Goal: Task Accomplishment & Management: Complete application form

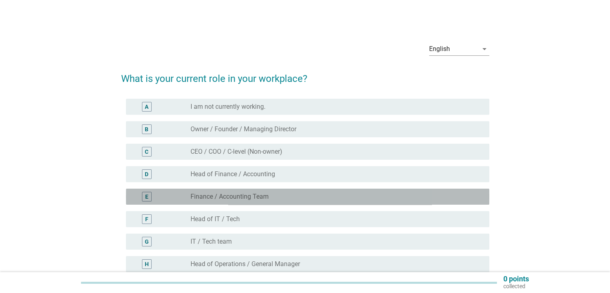
click at [318, 196] on div "radio_button_unchecked Finance / Accounting Team" at bounding box center [332, 196] width 285 height 8
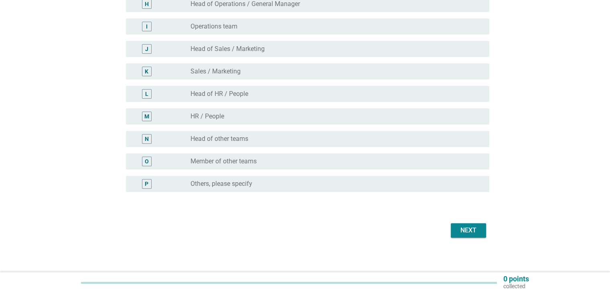
scroll to position [264, 0]
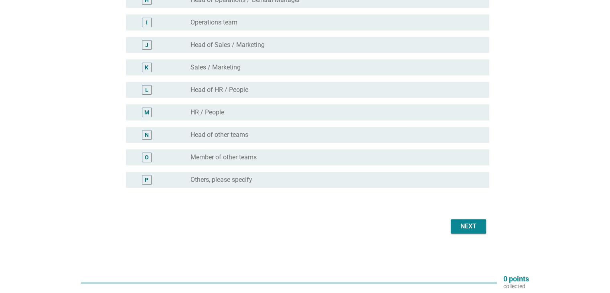
click at [481, 227] on button "Next" at bounding box center [468, 226] width 35 height 14
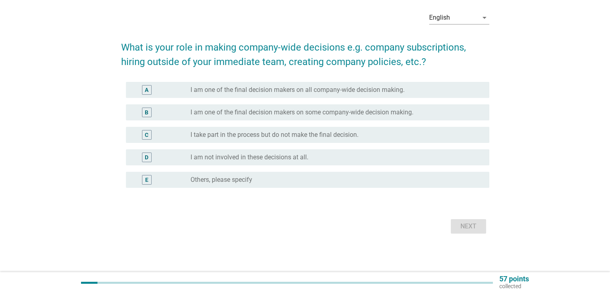
scroll to position [0, 0]
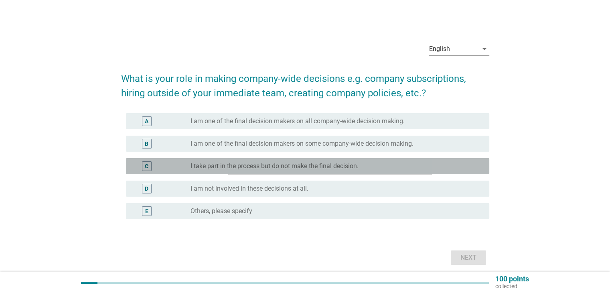
click at [350, 165] on label "I take part in the process but do not make the final decision." at bounding box center [274, 166] width 168 height 8
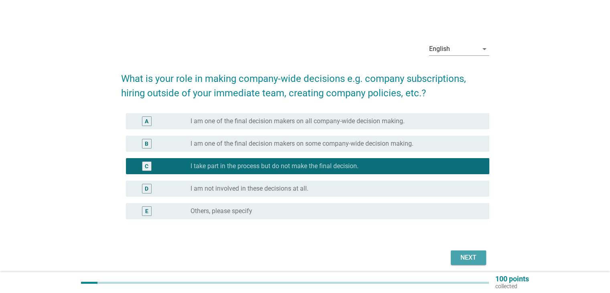
click at [459, 254] on div "Next" at bounding box center [468, 258] width 22 height 10
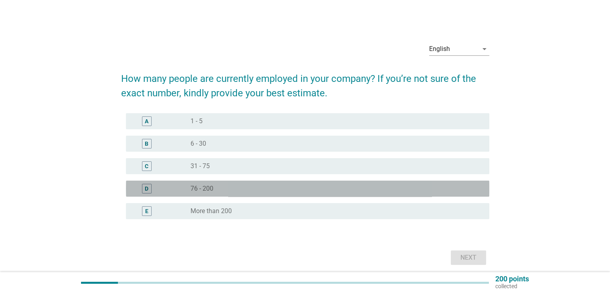
click at [411, 188] on div "radio_button_unchecked 76 - 200" at bounding box center [332, 188] width 285 height 8
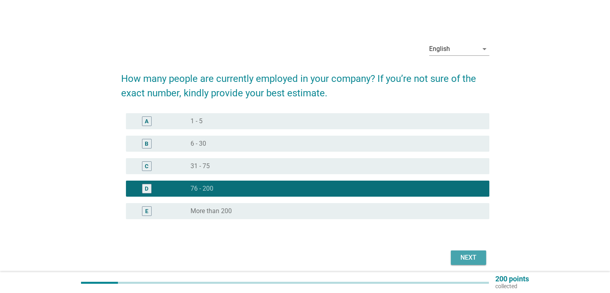
click at [468, 257] on div "Next" at bounding box center [468, 258] width 22 height 10
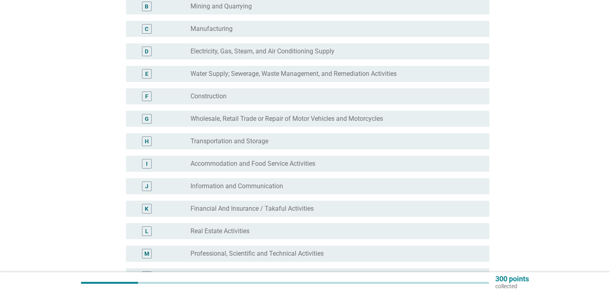
scroll to position [125, 0]
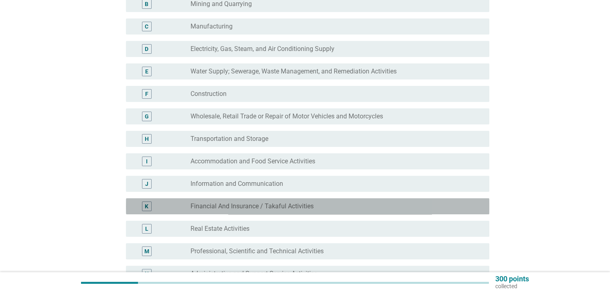
click at [387, 204] on div "radio_button_unchecked Financial And Insurance / Takaful Activities" at bounding box center [332, 206] width 285 height 8
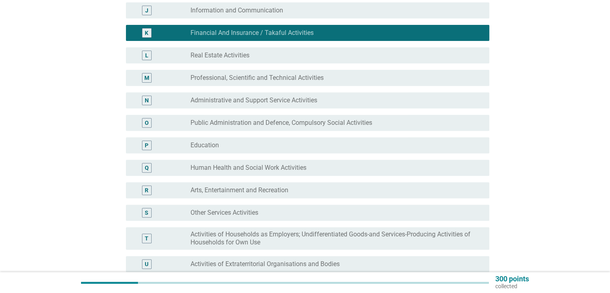
scroll to position [405, 0]
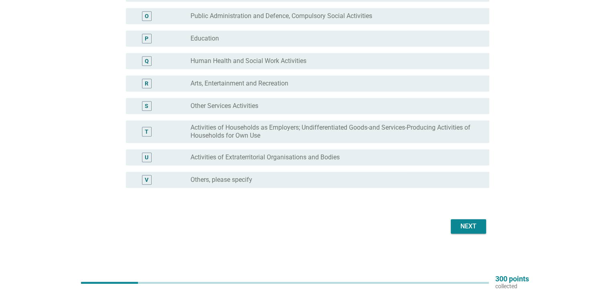
click at [466, 224] on div "Next" at bounding box center [468, 226] width 22 height 10
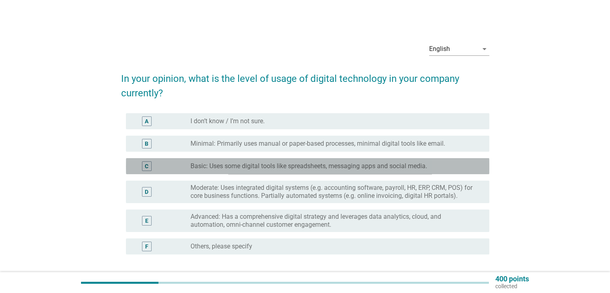
click at [422, 165] on label "Basic: Uses some digital tools like spreadsheets, messaging apps and social med…" at bounding box center [308, 166] width 237 height 8
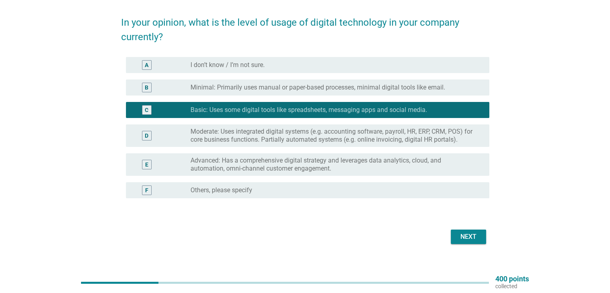
scroll to position [67, 0]
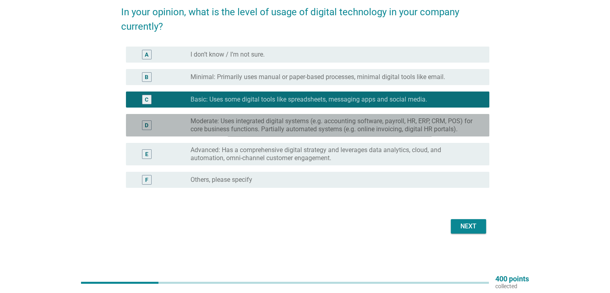
click at [428, 127] on label "Moderate: Uses integrated digital systems (e.g. accounting software, payroll, H…" at bounding box center [332, 125] width 285 height 16
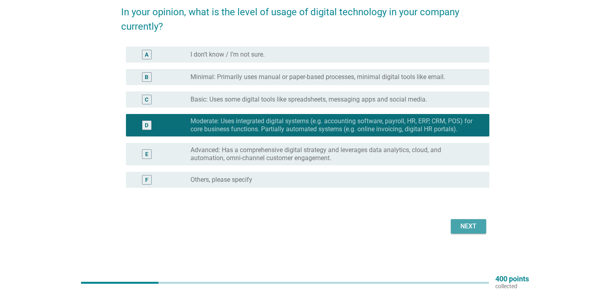
click at [476, 228] on div "Next" at bounding box center [468, 226] width 22 height 10
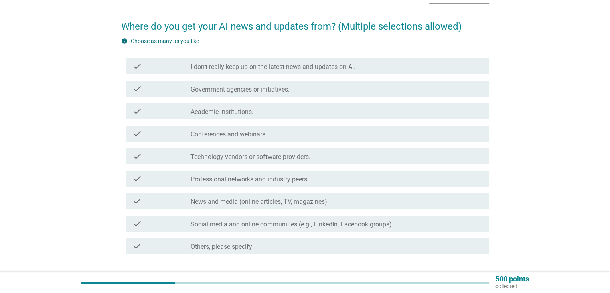
scroll to position [53, 0]
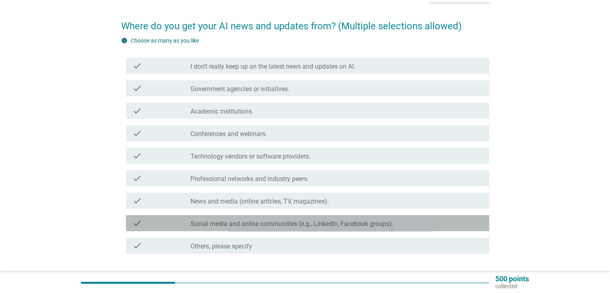
click at [378, 223] on label "Social media and online communities (e.g., LinkedIn, Facebook groups)." at bounding box center [291, 224] width 203 height 8
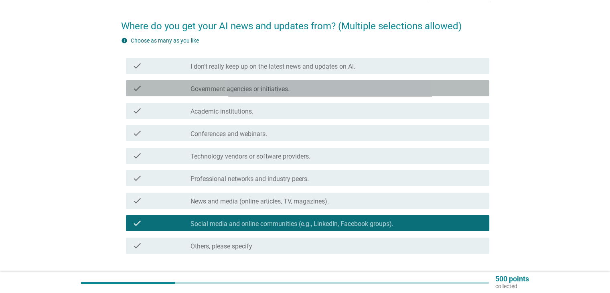
click at [385, 88] on div "check_box_outline_blank Government agencies or initiatives." at bounding box center [336, 88] width 292 height 10
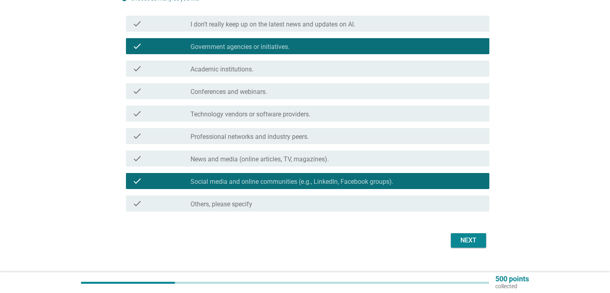
scroll to position [95, 0]
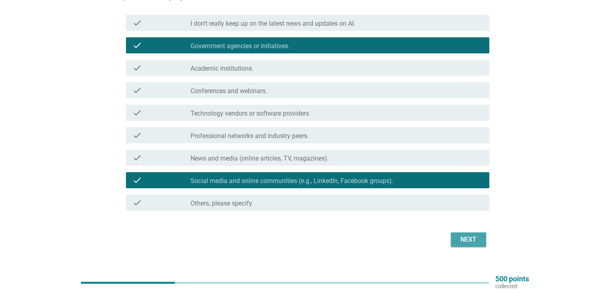
click at [466, 235] on div "Next" at bounding box center [468, 240] width 22 height 10
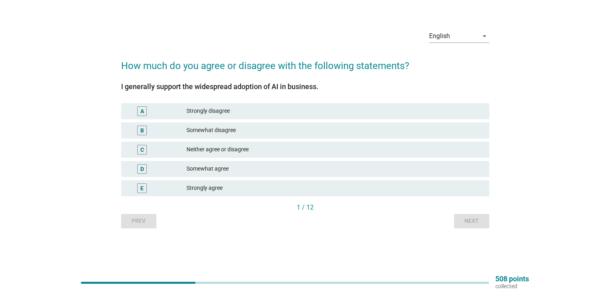
scroll to position [0, 0]
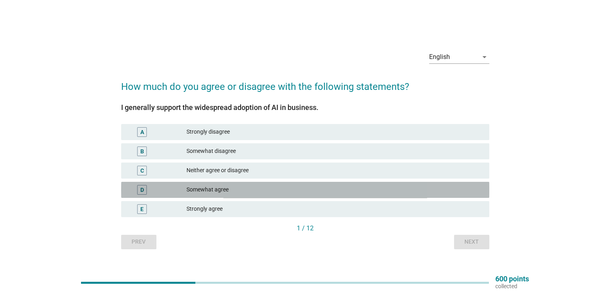
click at [363, 187] on div "Somewhat agree" at bounding box center [334, 190] width 296 height 10
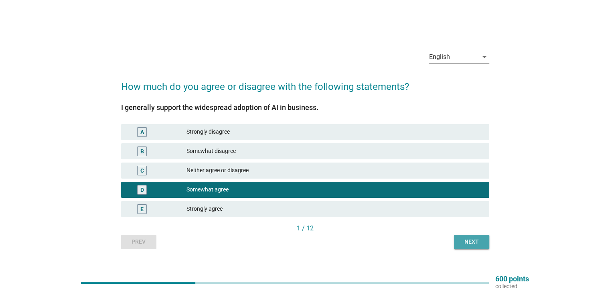
click at [465, 242] on div "Next" at bounding box center [471, 241] width 22 height 8
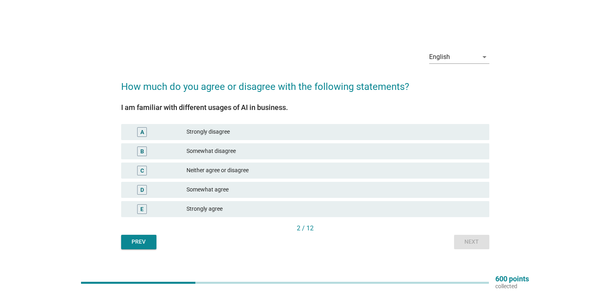
click at [422, 190] on div "Somewhat agree" at bounding box center [334, 190] width 296 height 10
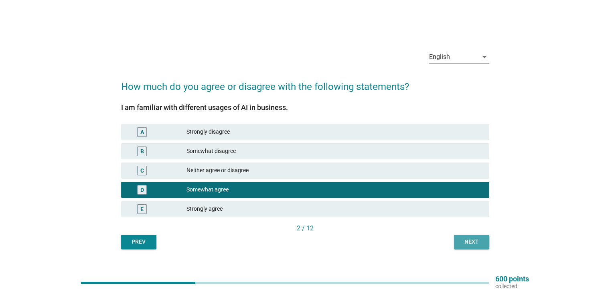
click at [470, 239] on div "Next" at bounding box center [471, 241] width 22 height 8
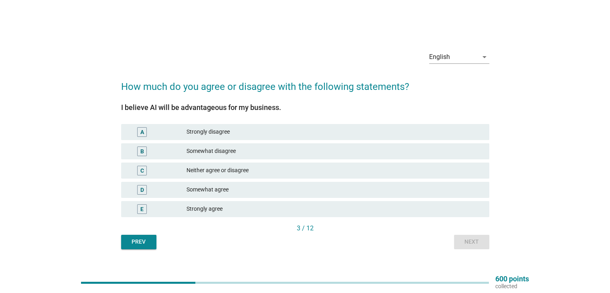
click at [418, 191] on div "Somewhat agree" at bounding box center [334, 190] width 296 height 10
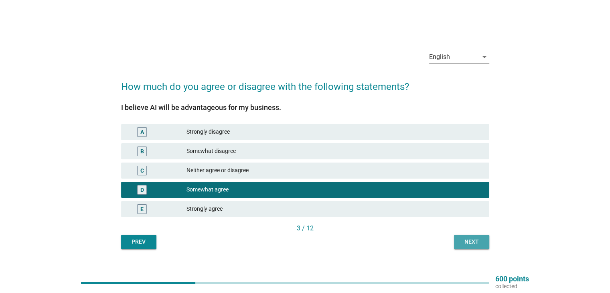
click at [472, 240] on div "Next" at bounding box center [471, 241] width 22 height 8
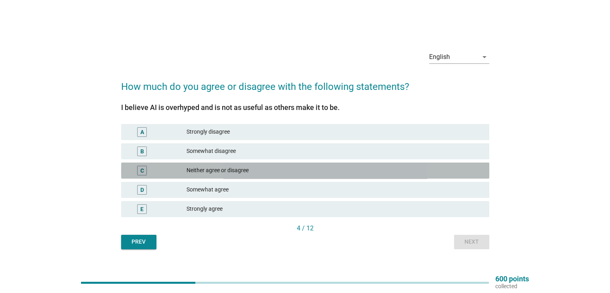
click at [423, 170] on div "Neither agree or disagree" at bounding box center [334, 171] width 296 height 10
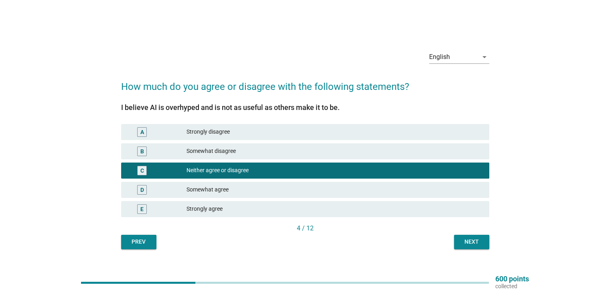
click at [477, 241] on div "Next" at bounding box center [471, 241] width 22 height 8
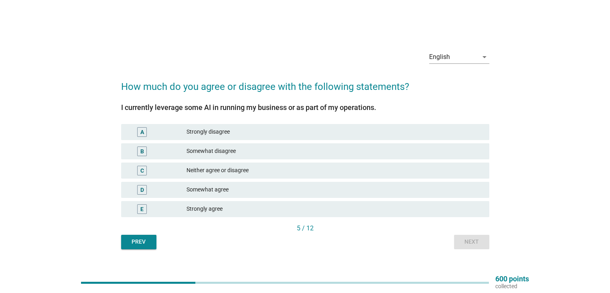
click at [441, 172] on div "Neither agree or disagree" at bounding box center [334, 171] width 296 height 10
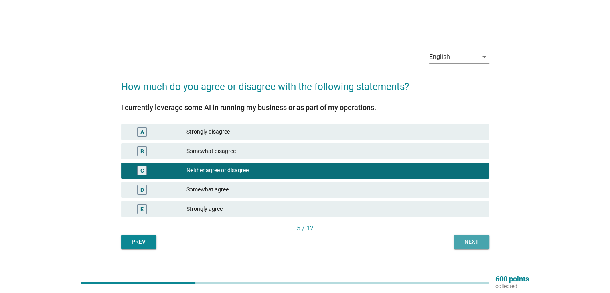
click at [467, 239] on div "Next" at bounding box center [471, 241] width 22 height 8
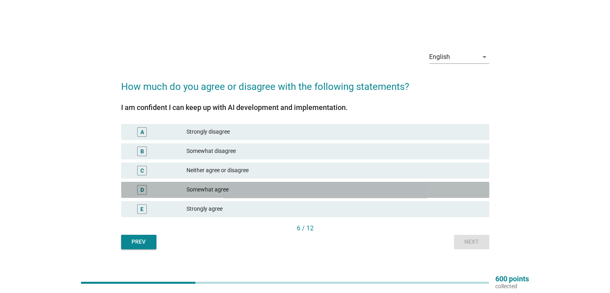
click at [441, 190] on div "Somewhat agree" at bounding box center [334, 190] width 296 height 10
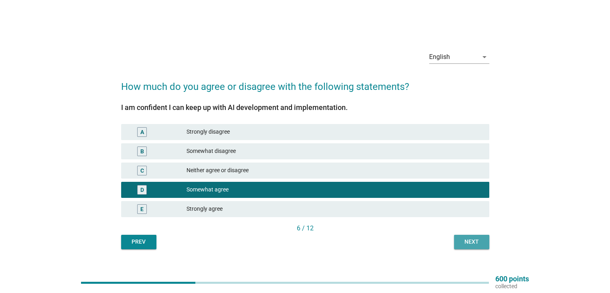
click at [473, 237] on div "Next" at bounding box center [471, 241] width 22 height 8
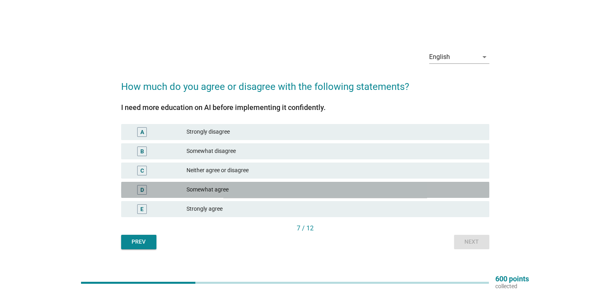
click at [438, 190] on div "Somewhat agree" at bounding box center [334, 190] width 296 height 10
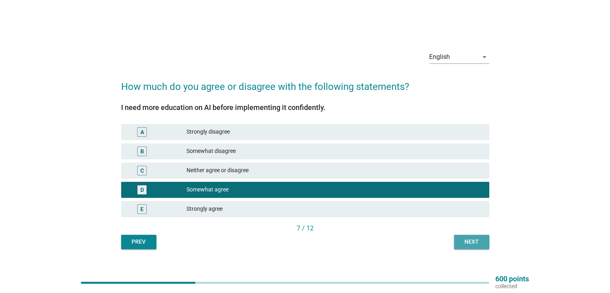
click at [474, 241] on div "Next" at bounding box center [471, 241] width 22 height 8
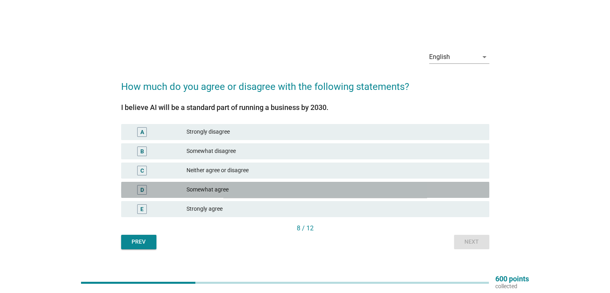
click at [443, 191] on div "Somewhat agree" at bounding box center [334, 190] width 296 height 10
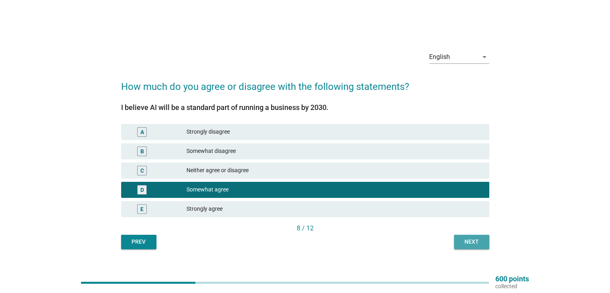
click at [469, 241] on div "Next" at bounding box center [471, 241] width 22 height 8
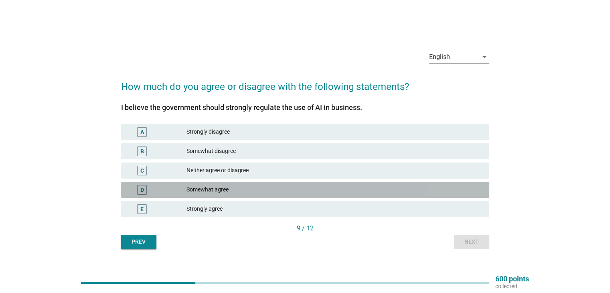
click at [433, 187] on div "Somewhat agree" at bounding box center [334, 190] width 296 height 10
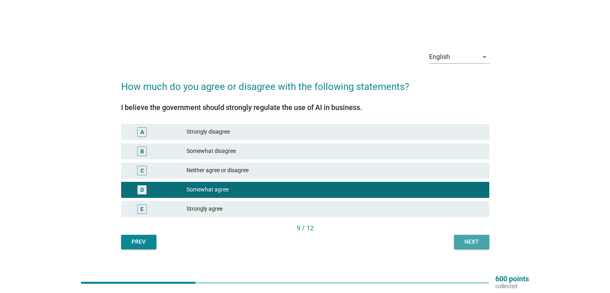
click at [478, 239] on div "Next" at bounding box center [471, 241] width 22 height 8
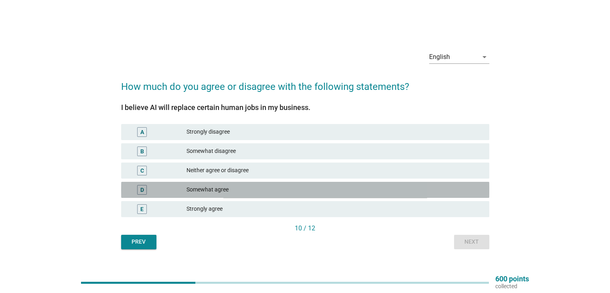
click at [444, 188] on div "Somewhat agree" at bounding box center [334, 190] width 296 height 10
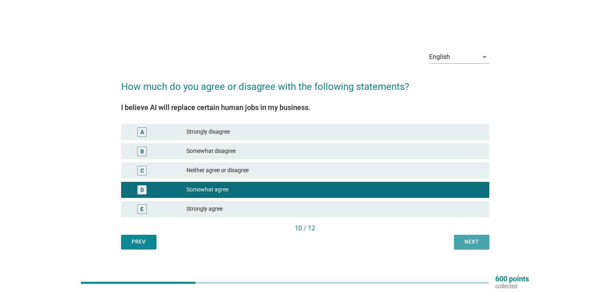
click at [470, 238] on div "Next" at bounding box center [471, 241] width 22 height 8
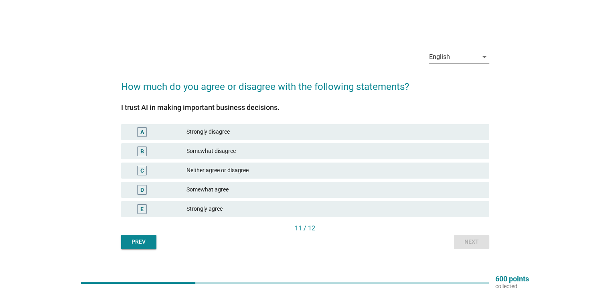
click at [431, 194] on div "Somewhat agree" at bounding box center [334, 190] width 296 height 10
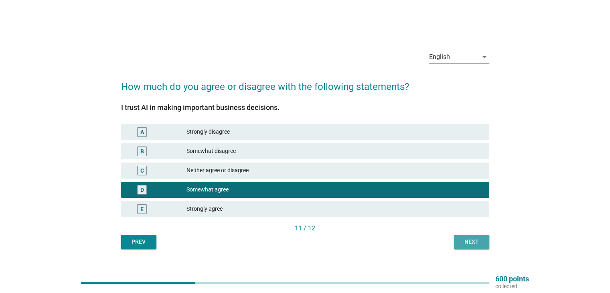
click at [472, 239] on div "Next" at bounding box center [471, 241] width 22 height 8
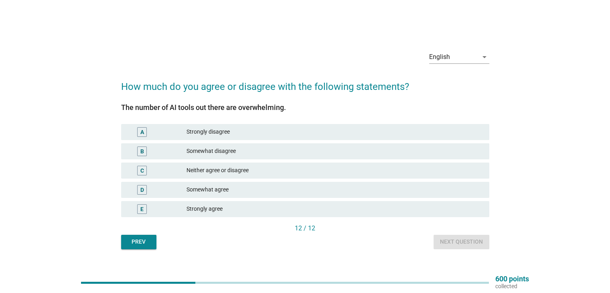
click at [446, 190] on div "Somewhat agree" at bounding box center [334, 190] width 296 height 10
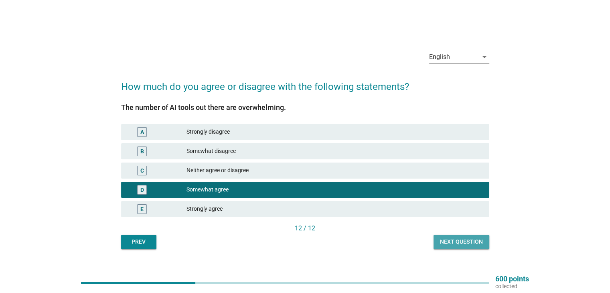
click at [473, 240] on div "Next question" at bounding box center [461, 241] width 43 height 8
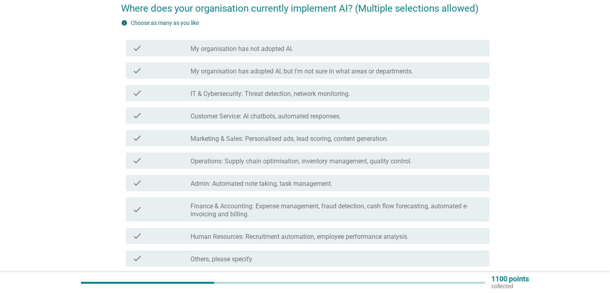
scroll to position [71, 0]
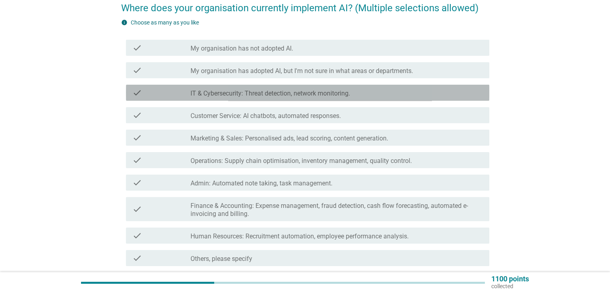
click at [391, 95] on div "check_box_outline_blank IT & Cybersecurity: Threat detection, network monitorin…" at bounding box center [336, 93] width 292 height 10
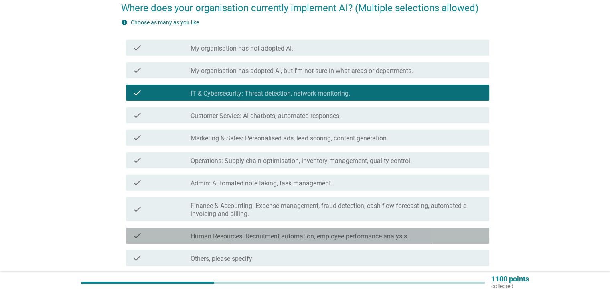
click at [397, 232] on label "Human Resources: Recruitment automation, employee performance analysis." at bounding box center [299, 236] width 218 height 8
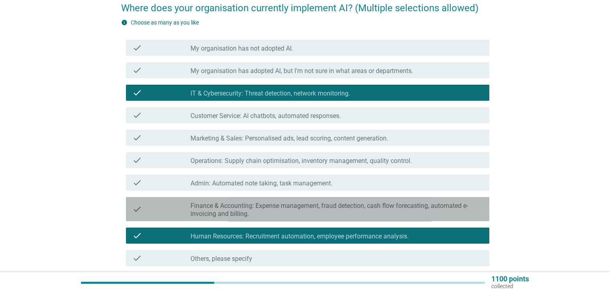
click at [396, 211] on label "Finance & Accounting: Expense management, fraud detection, cash flow forecastin…" at bounding box center [336, 210] width 292 height 16
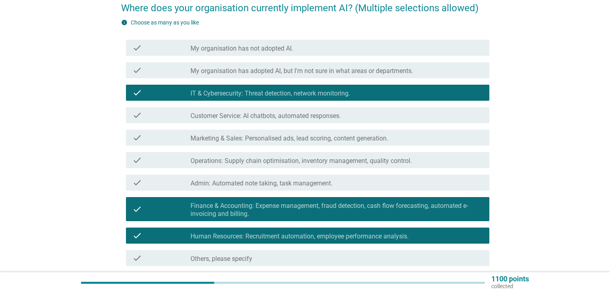
scroll to position [139, 0]
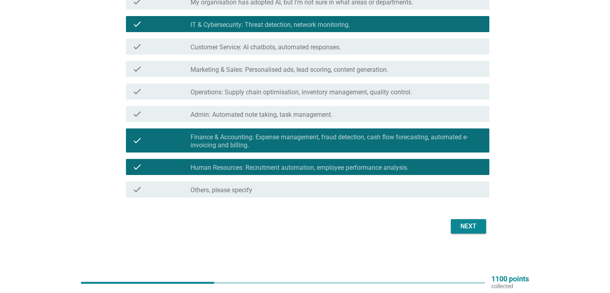
click at [451, 225] on button "Next" at bounding box center [468, 226] width 35 height 14
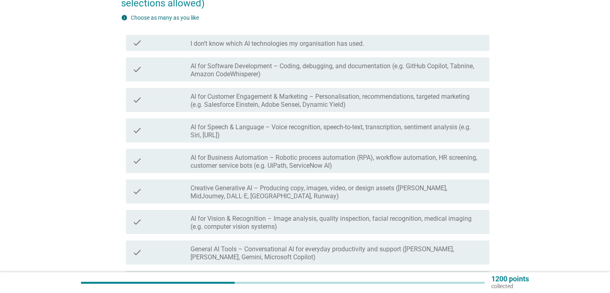
scroll to position [90, 0]
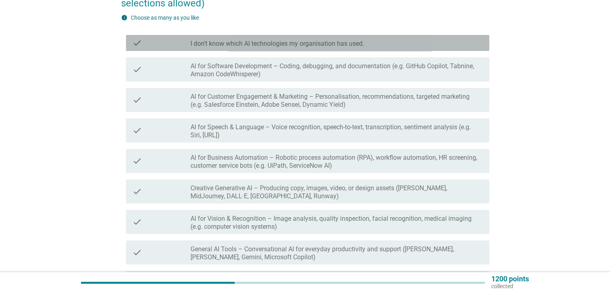
click at [417, 43] on div "check_box_outline_blank I don’t know which AI technologies my organisation has …" at bounding box center [336, 43] width 292 height 10
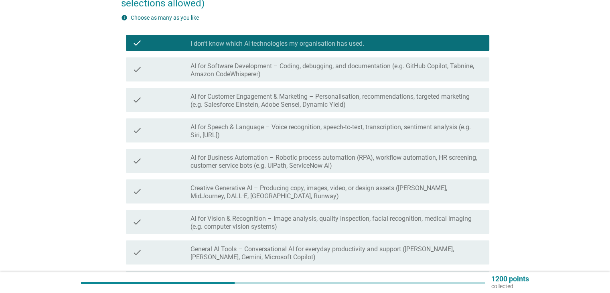
scroll to position [240, 0]
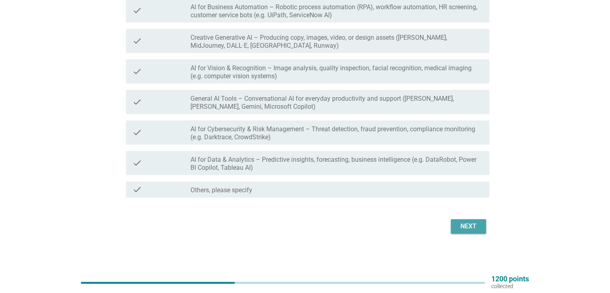
click at [474, 225] on div "Next" at bounding box center [468, 226] width 22 height 10
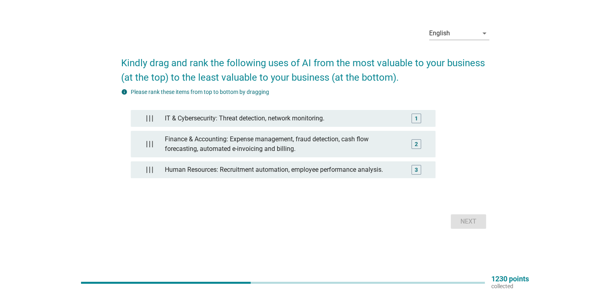
scroll to position [0, 0]
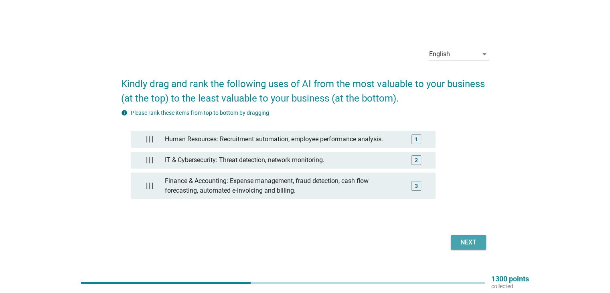
click at [473, 242] on div "Next" at bounding box center [468, 242] width 22 height 10
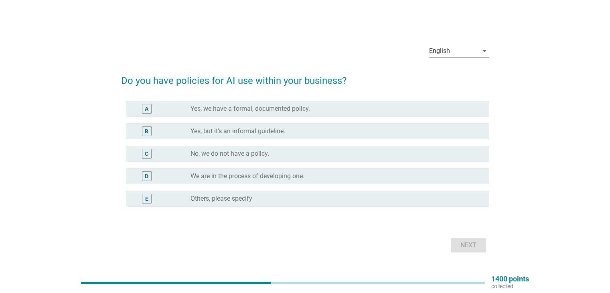
click at [407, 167] on div "D radio_button_unchecked We are in the process of developing one." at bounding box center [305, 176] width 368 height 22
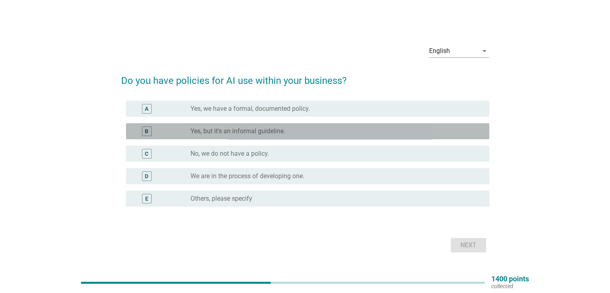
click at [401, 132] on div "radio_button_unchecked Yes, but it's an informal guideline." at bounding box center [332, 131] width 285 height 8
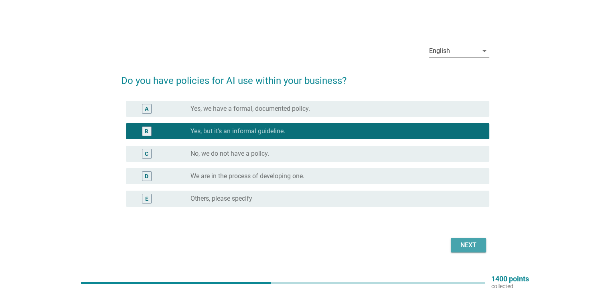
click at [475, 243] on div "Next" at bounding box center [468, 245] width 22 height 10
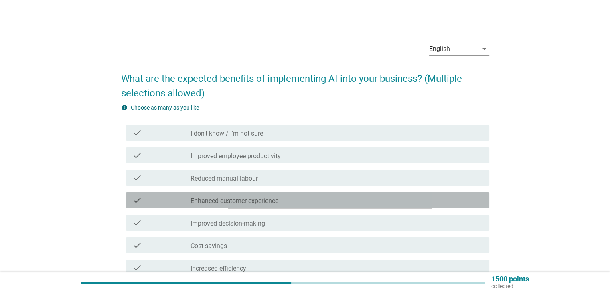
click at [421, 193] on div "check check_box_outline_blank Enhanced customer experience" at bounding box center [307, 200] width 363 height 16
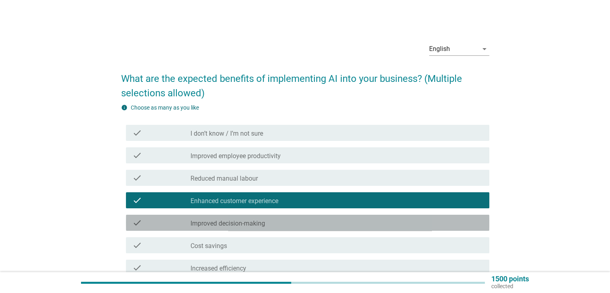
click at [419, 217] on div "check check_box_outline_blank Improved decision-making" at bounding box center [307, 223] width 363 height 16
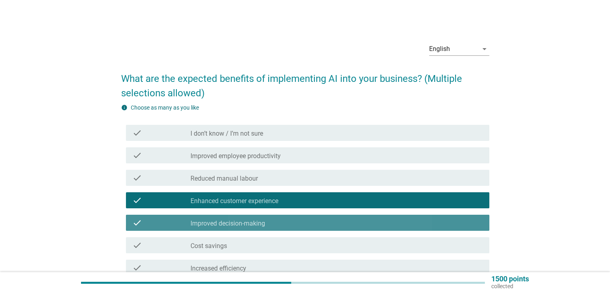
click at [419, 217] on div "check check_box_outline_blank Improved decision-making" at bounding box center [307, 223] width 363 height 16
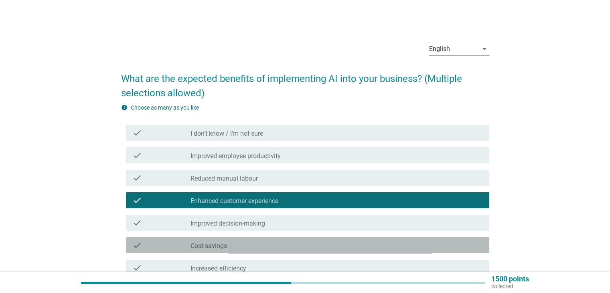
click at [409, 250] on div "check check_box_outline_blank Cost savings" at bounding box center [307, 245] width 363 height 16
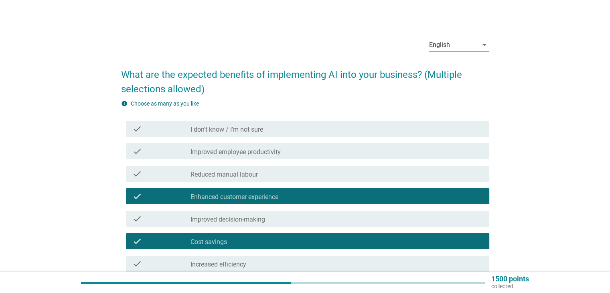
scroll to position [5, 0]
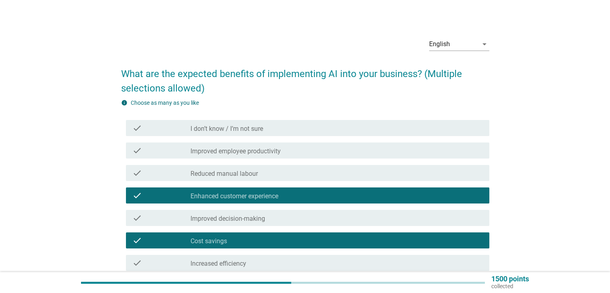
click at [403, 151] on div "check_box_outline_blank Improved employee productivity" at bounding box center [336, 151] width 292 height 10
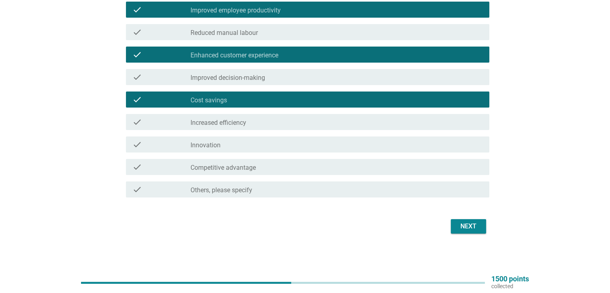
scroll to position [145, 0]
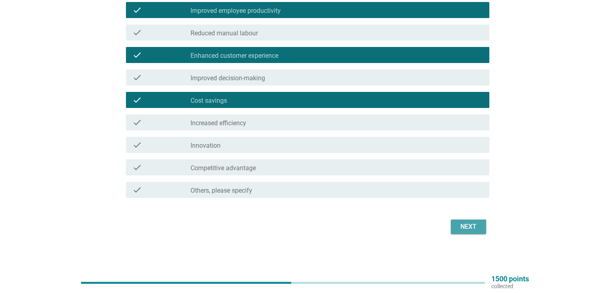
click at [470, 223] on div "Next" at bounding box center [468, 227] width 22 height 10
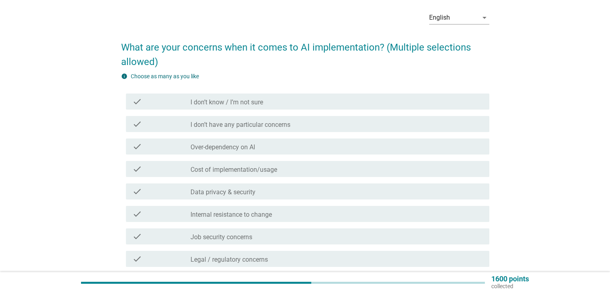
scroll to position [37, 0]
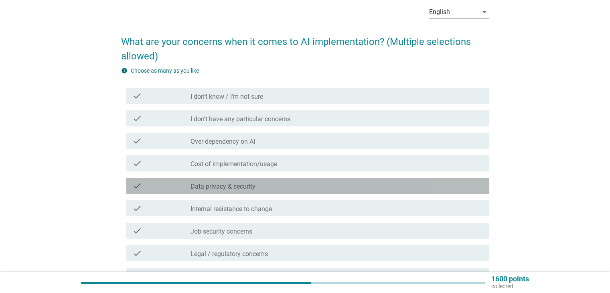
click at [441, 186] on div "check_box_outline_blank Data privacy & security" at bounding box center [336, 186] width 292 height 10
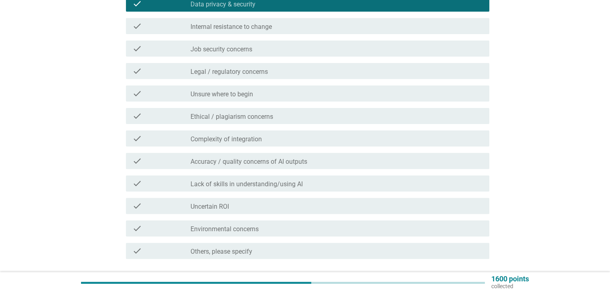
scroll to position [221, 0]
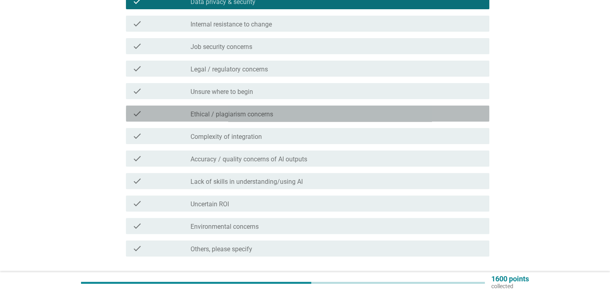
click at [401, 115] on div "check_box_outline_blank Ethical / plagiarism concerns" at bounding box center [336, 114] width 292 height 10
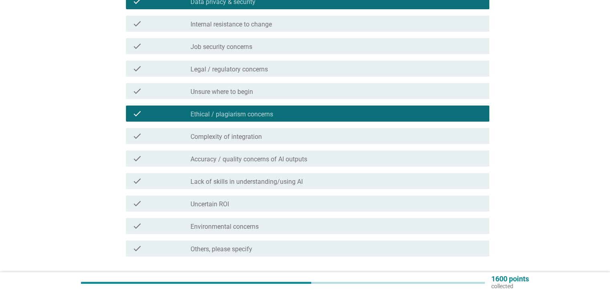
scroll to position [280, 0]
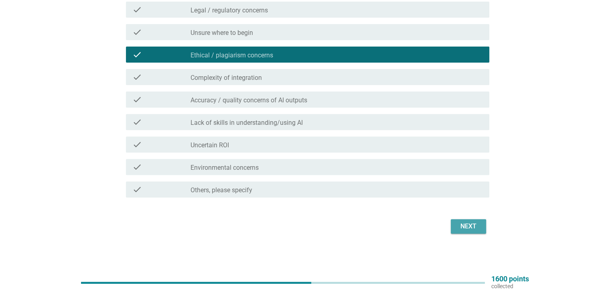
click at [474, 223] on div "Next" at bounding box center [468, 226] width 22 height 10
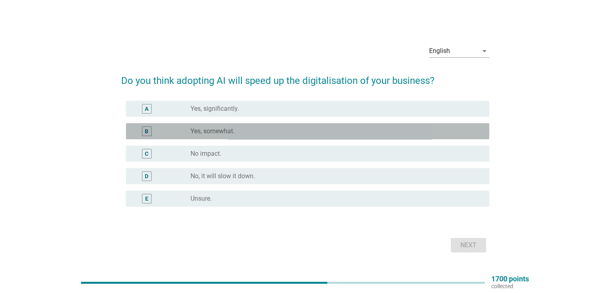
click at [415, 129] on div "radio_button_unchecked Yes, somewhat." at bounding box center [332, 131] width 285 height 8
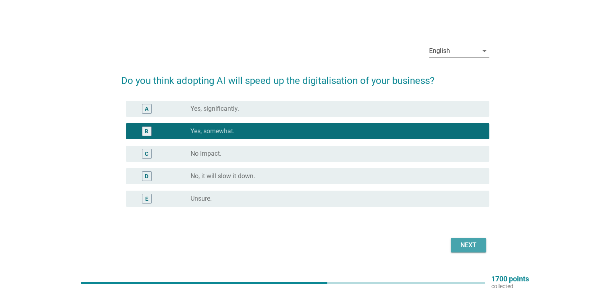
click at [467, 243] on div "Next" at bounding box center [468, 245] width 22 height 10
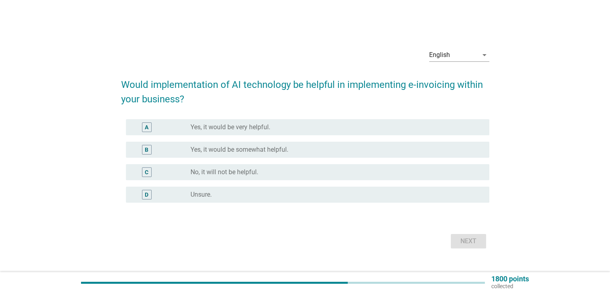
click at [423, 151] on div "radio_button_unchecked Yes, it would be somewhat helpful." at bounding box center [332, 150] width 285 height 8
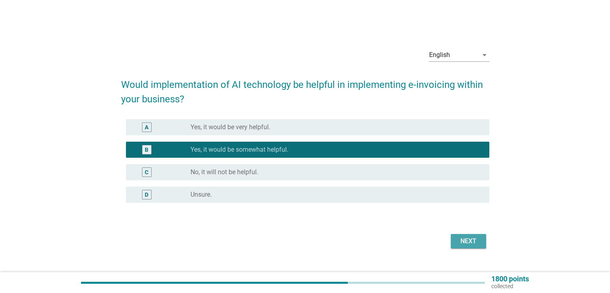
click at [469, 244] on div "Next" at bounding box center [468, 241] width 22 height 10
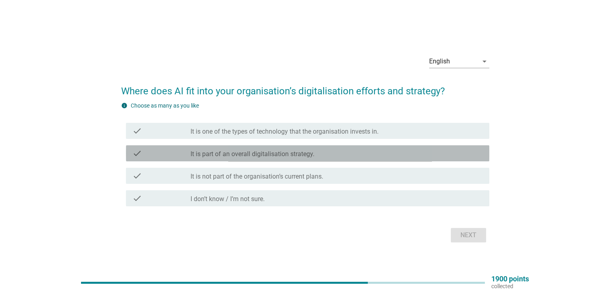
click at [427, 146] on div "check check_box_outline_blank It is part of an overall digitalisation strategy." at bounding box center [307, 153] width 363 height 16
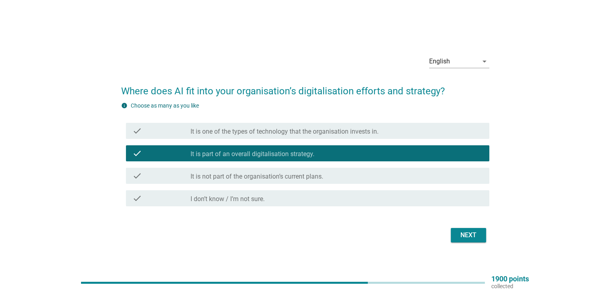
click at [472, 241] on button "Next" at bounding box center [468, 235] width 35 height 14
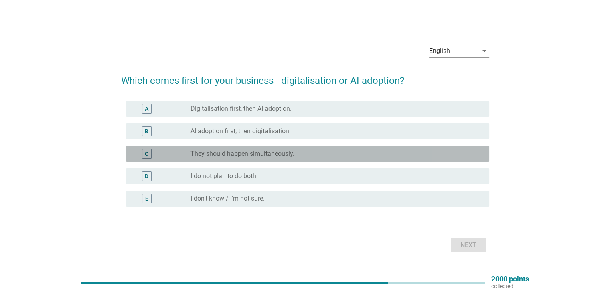
click at [396, 155] on div "radio_button_unchecked They should happen simultaneously." at bounding box center [332, 154] width 285 height 8
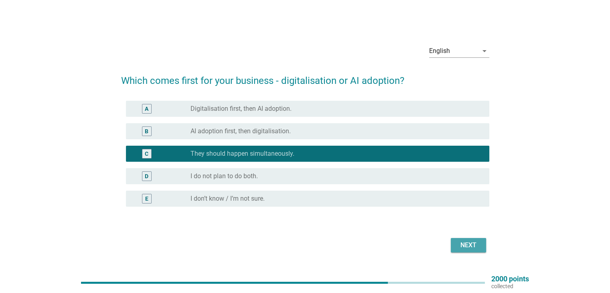
click at [462, 245] on div "Next" at bounding box center [468, 245] width 22 height 10
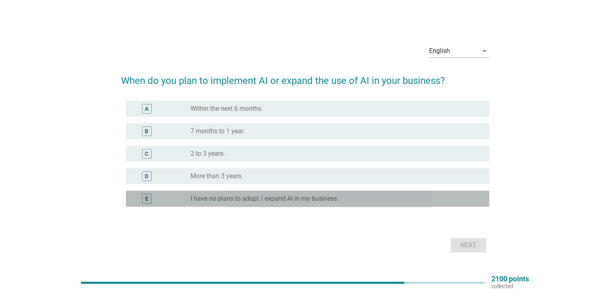
click at [430, 198] on div "radio_button_unchecked I have no plans to adopt / expand AI in my business." at bounding box center [332, 198] width 285 height 8
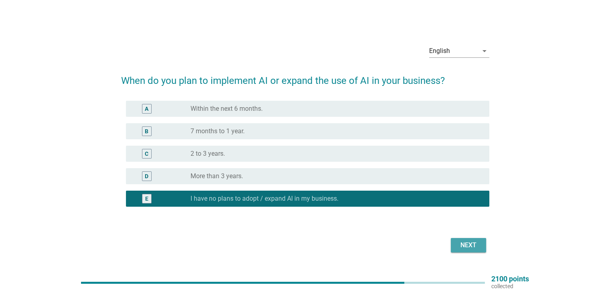
click at [464, 250] on button "Next" at bounding box center [468, 245] width 35 height 14
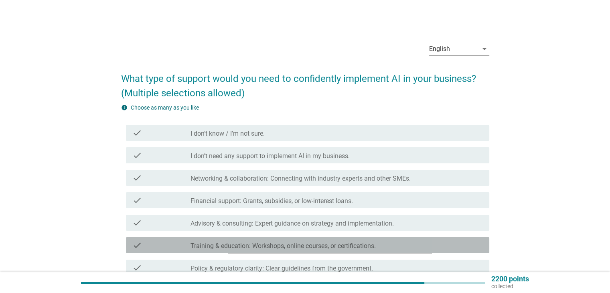
click at [464, 250] on div "check check_box_outline_blank Training & education: Workshops, online courses, …" at bounding box center [307, 245] width 363 height 16
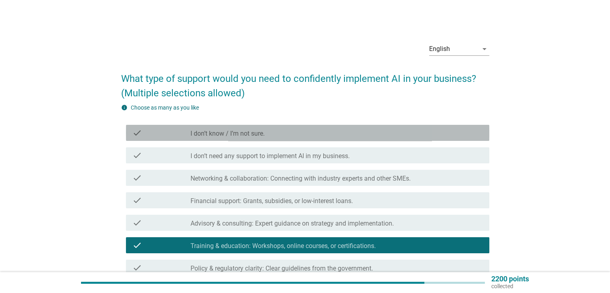
click at [444, 134] on div "check_box_outline_blank I don’t know / I’m not sure." at bounding box center [336, 133] width 292 height 10
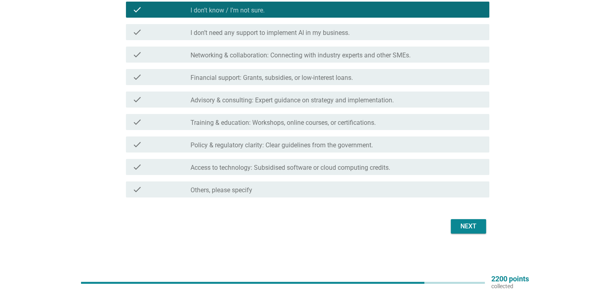
scroll to position [123, 0]
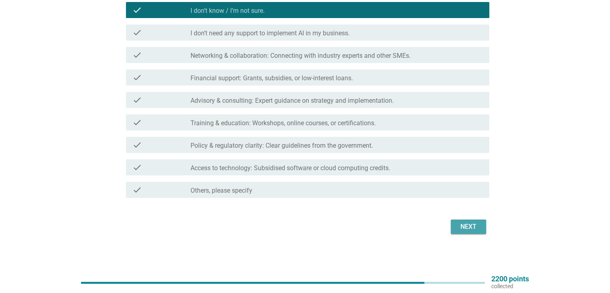
click at [470, 232] on button "Next" at bounding box center [468, 226] width 35 height 14
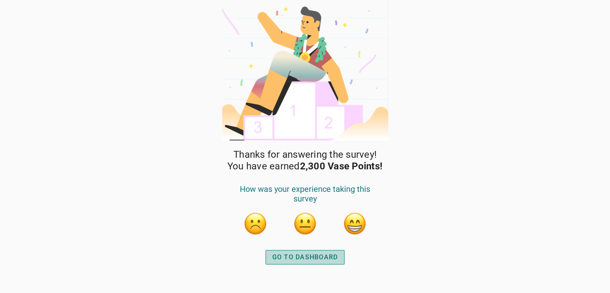
click at [322, 259] on div "GO TO DASHBOARD" at bounding box center [305, 257] width 66 height 10
